Goal: Information Seeking & Learning: Learn about a topic

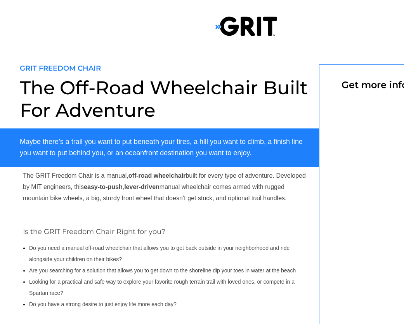
select select "US"
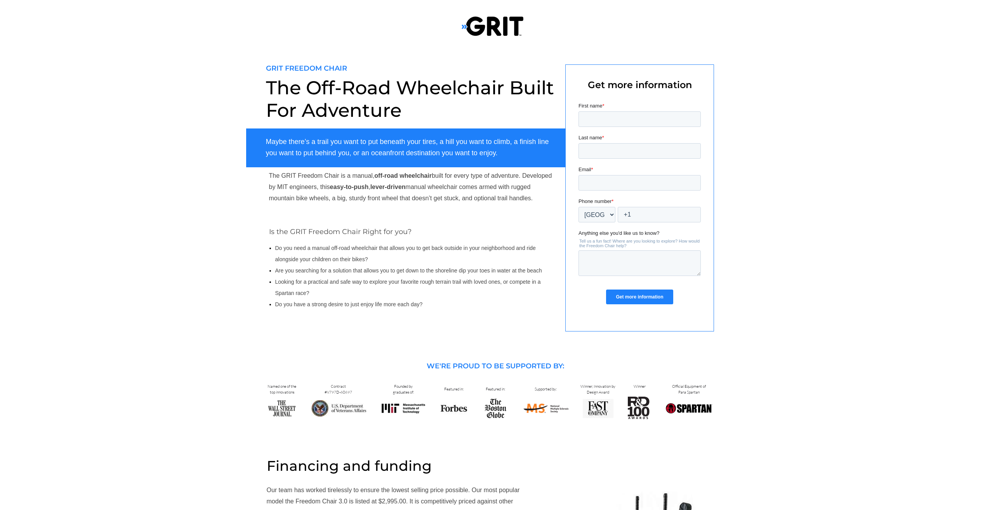
click at [404, 30] on img at bounding box center [493, 26] width 62 height 21
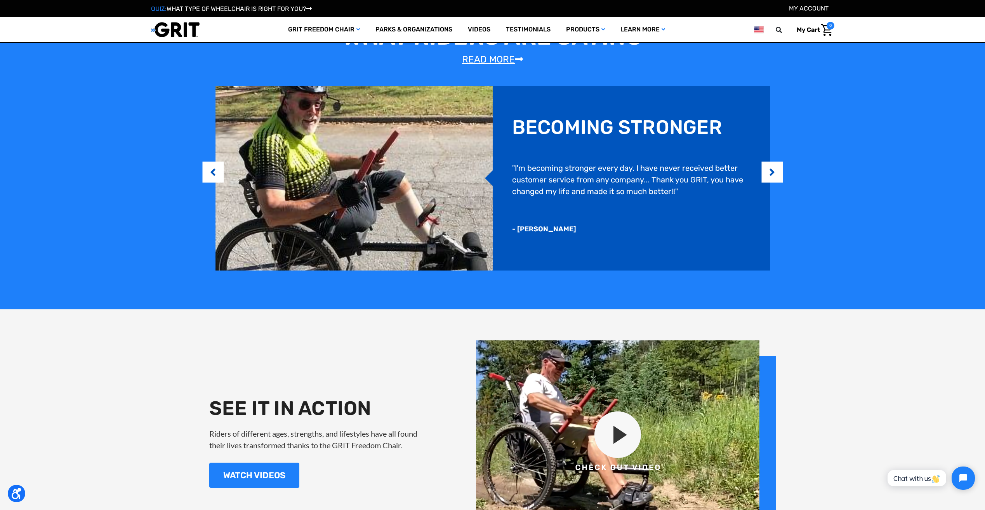
scroll to position [932, 0]
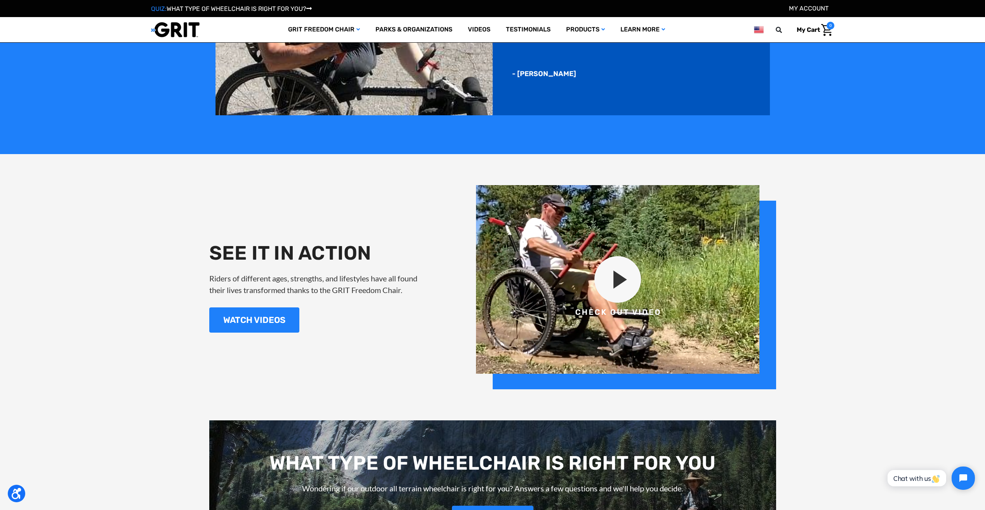
click at [613, 276] on img at bounding box center [626, 287] width 300 height 204
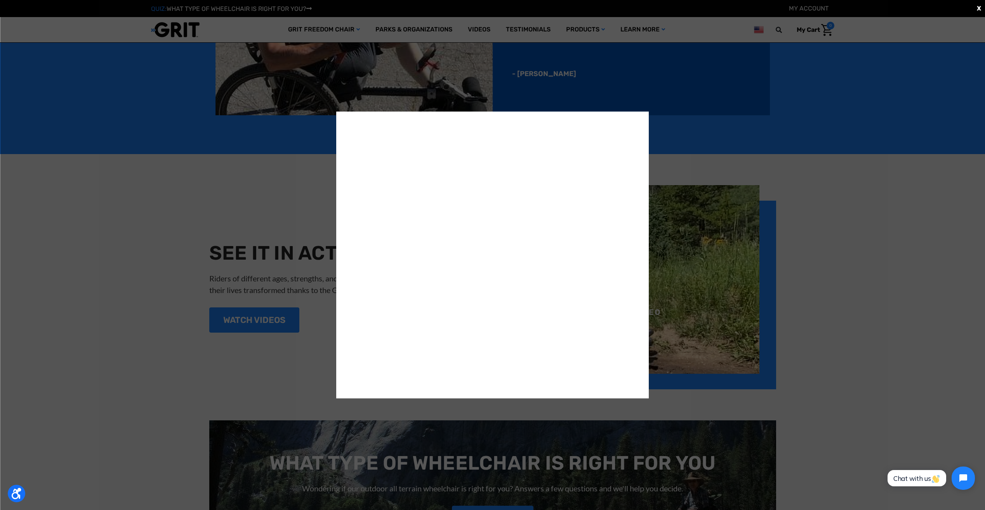
click at [897, 233] on div "X" at bounding box center [492, 255] width 985 height 510
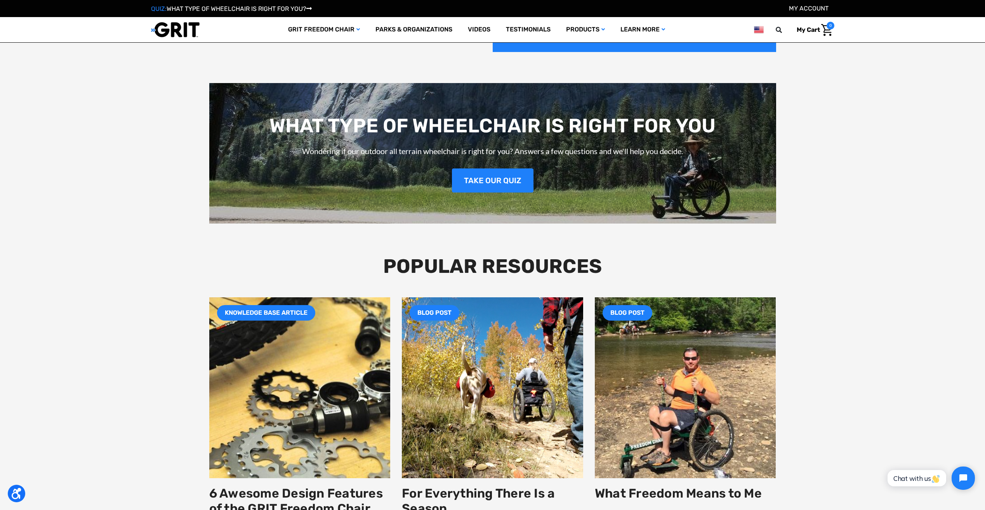
scroll to position [1242, 0]
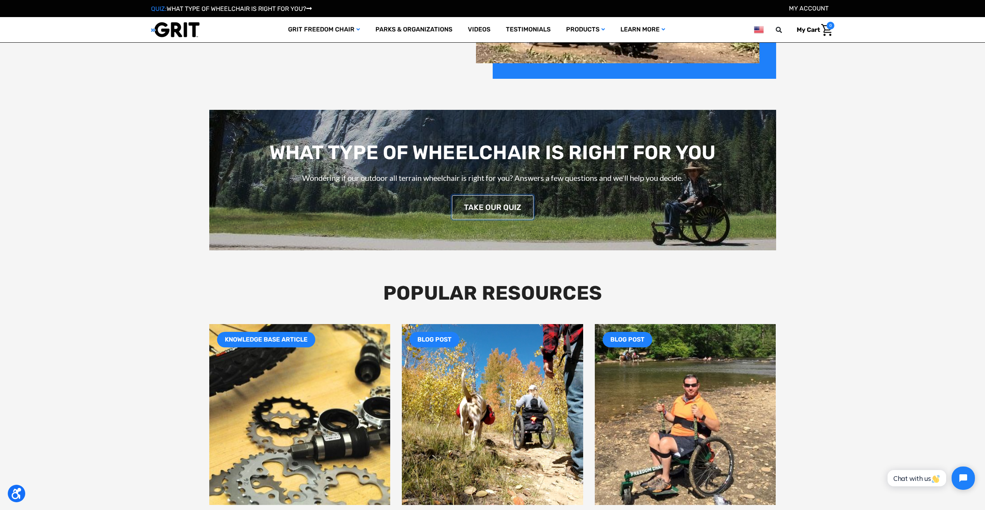
click at [473, 198] on link "TAKE OUR QUIZ" at bounding box center [493, 207] width 82 height 24
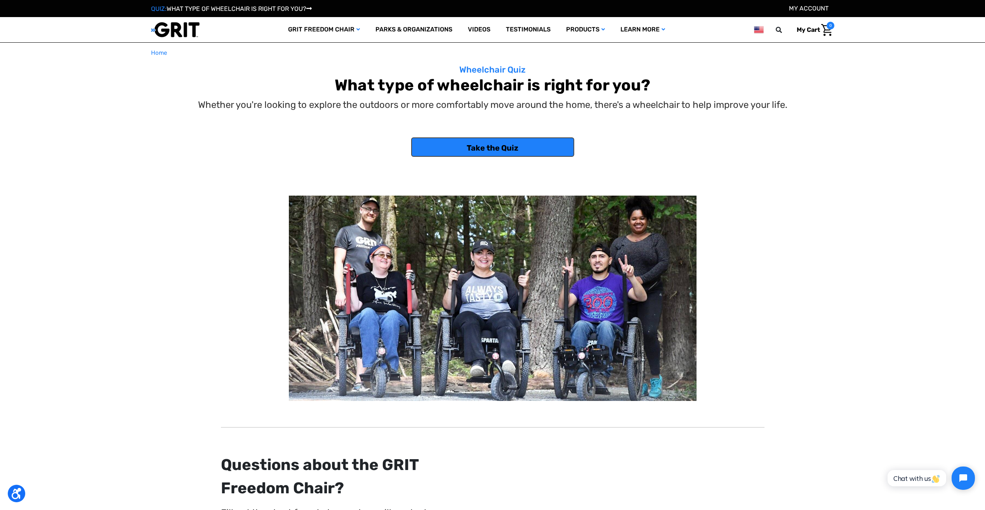
click at [486, 144] on link "Take the Quiz" at bounding box center [492, 146] width 163 height 19
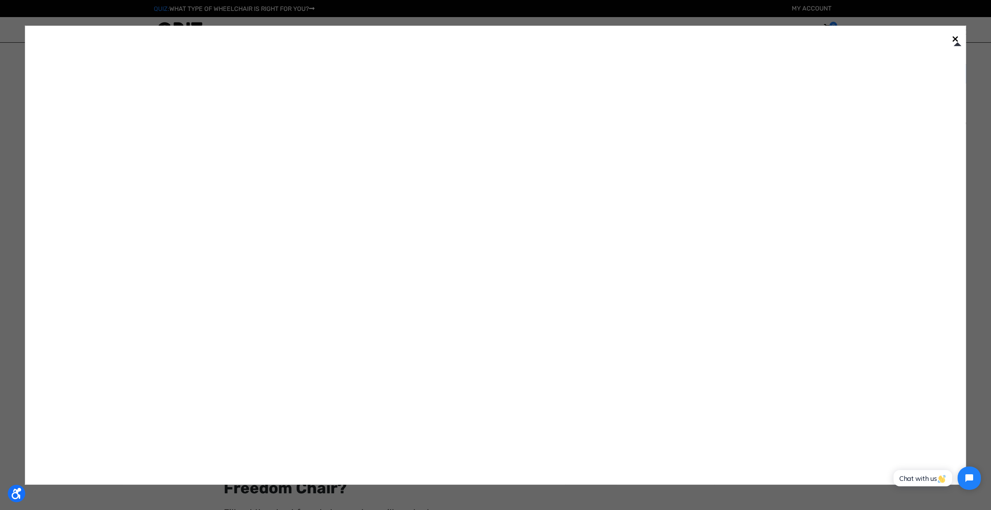
click at [950, 40] on link "×" at bounding box center [955, 38] width 12 height 12
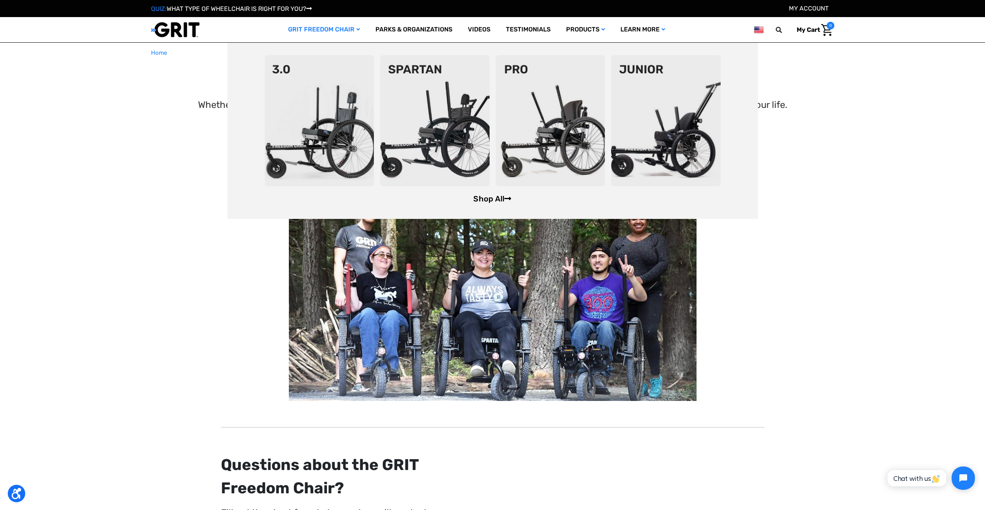
click at [494, 200] on link "Shop All" at bounding box center [492, 198] width 38 height 9
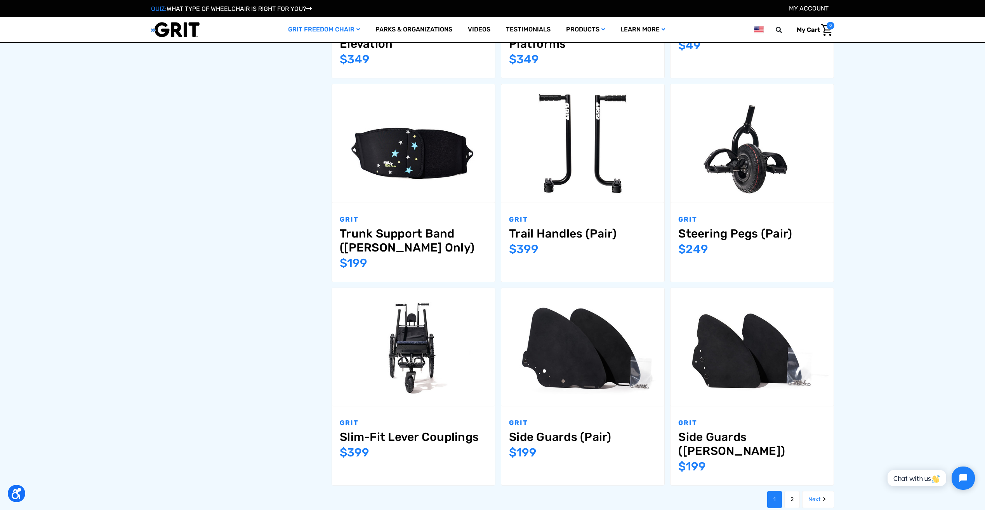
scroll to position [815, 0]
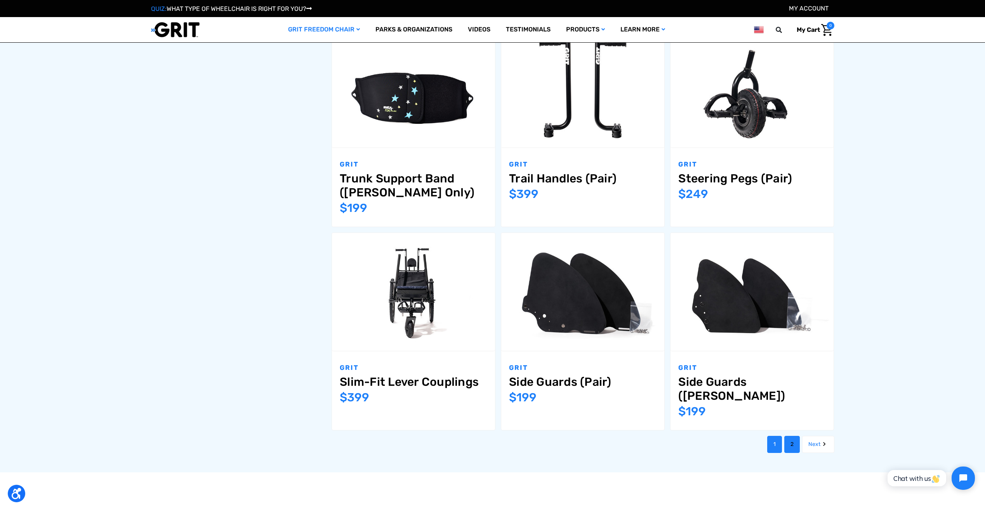
click at [787, 436] on link "2" at bounding box center [792, 444] width 16 height 17
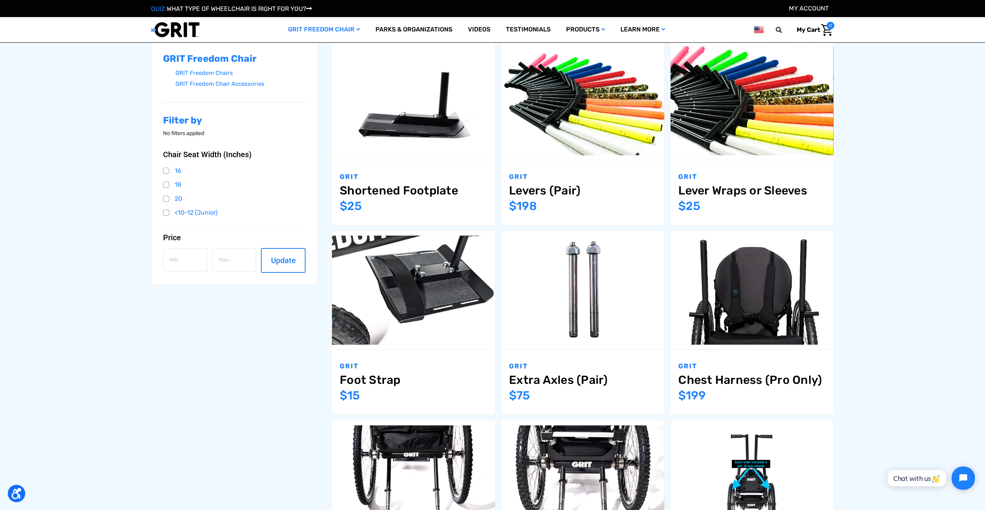
scroll to position [116, 0]
